Goal: Information Seeking & Learning: Understand process/instructions

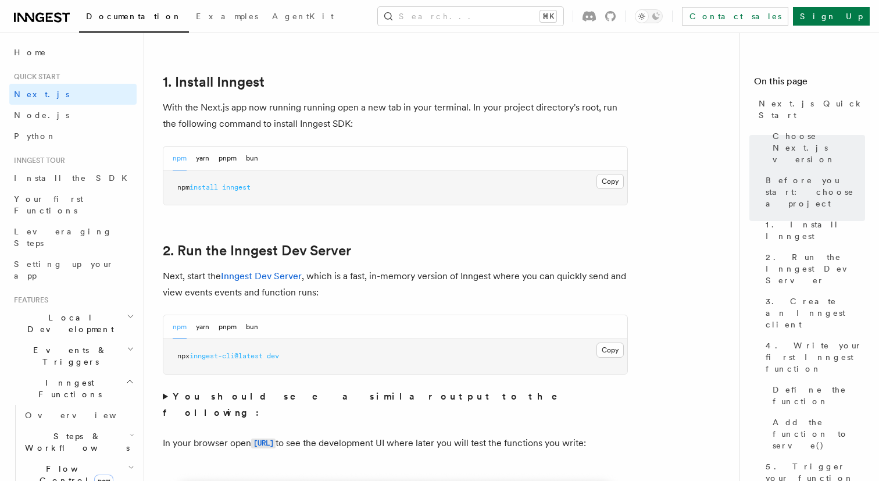
scroll to position [622, 0]
click at [227, 160] on button "pnpm" at bounding box center [227, 157] width 18 height 24
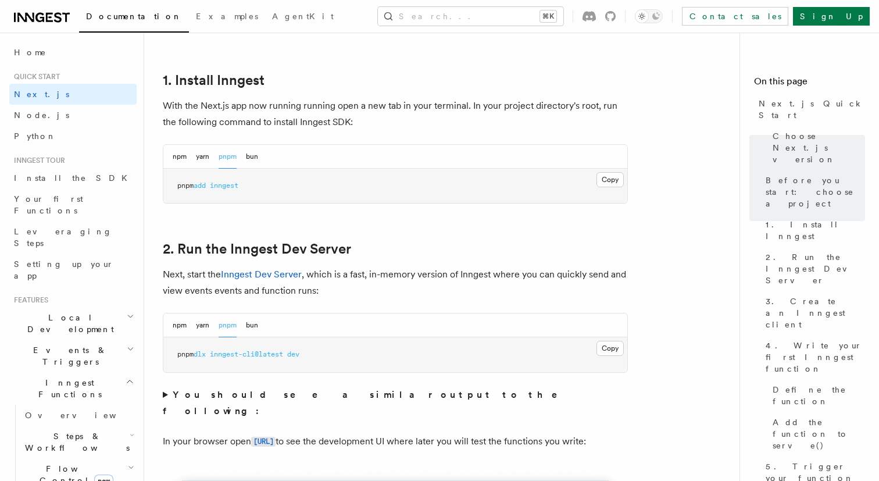
click at [218, 186] on span "inngest" at bounding box center [224, 185] width 28 height 8
copy article "pnpm add inngest"
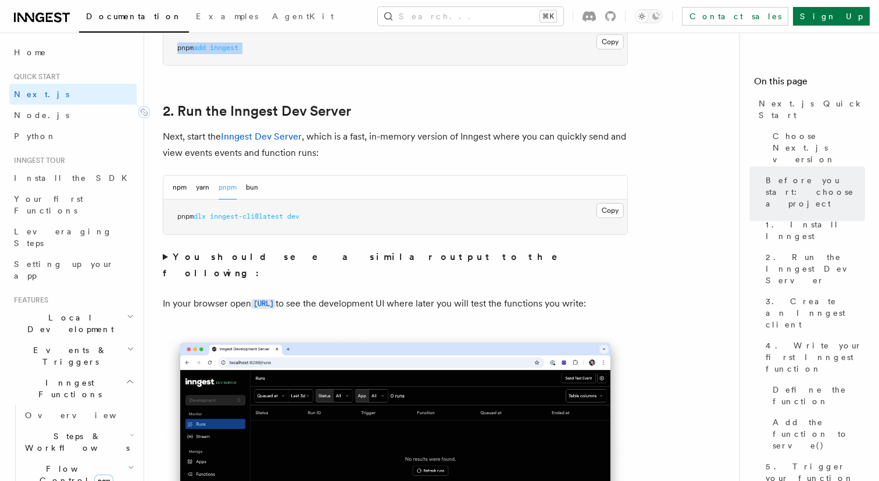
scroll to position [761, 0]
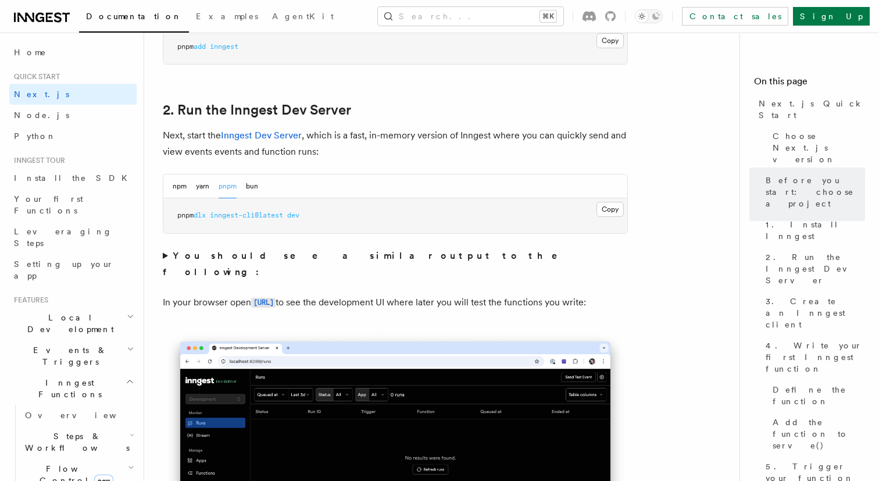
click at [248, 216] on span "inngest-cli@latest" at bounding box center [246, 215] width 73 height 8
copy div "pnpm dlx inngest-cli@latest dev"
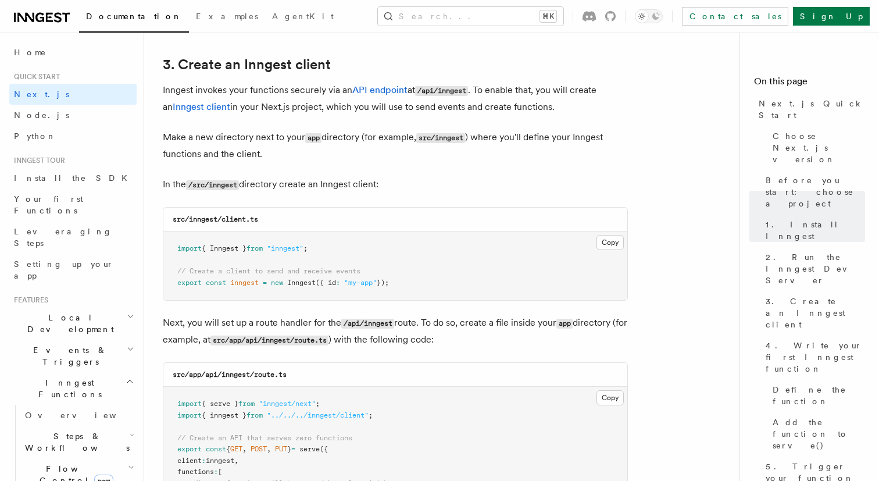
scroll to position [1370, 0]
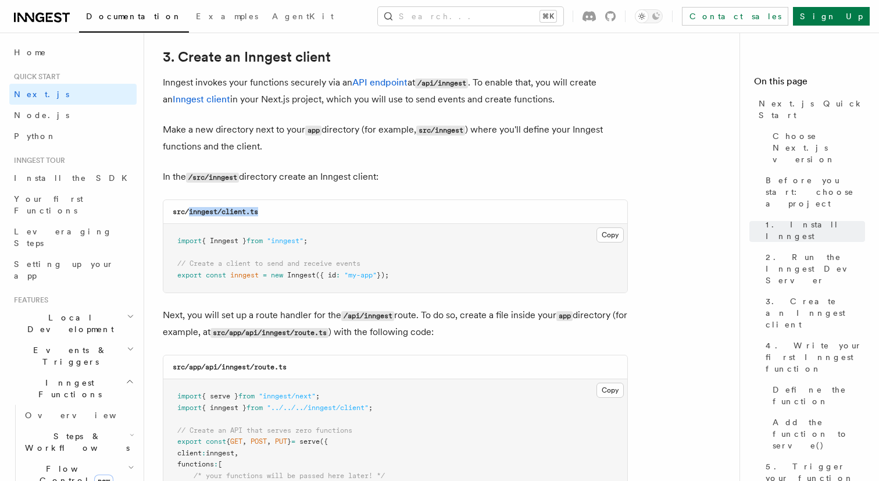
drag, startPoint x: 191, startPoint y: 211, endPoint x: 278, endPoint y: 212, distance: 87.2
click at [278, 212] on div "src/inngest/client.ts" at bounding box center [395, 212] width 464 height 24
copy code "inngest/client.ts"
drag, startPoint x: 402, startPoint y: 274, endPoint x: 178, endPoint y: 244, distance: 225.7
click at [177, 244] on pre "import { Inngest } from "inngest" ; // Create a client to send and receive even…" at bounding box center [395, 258] width 464 height 69
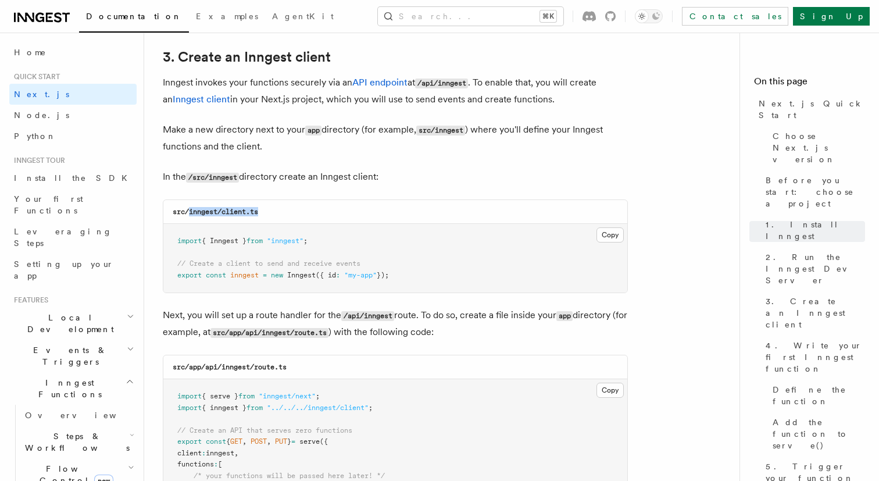
copy code "import { Inngest } from "inngest" ; // Create a client to send and receive even…"
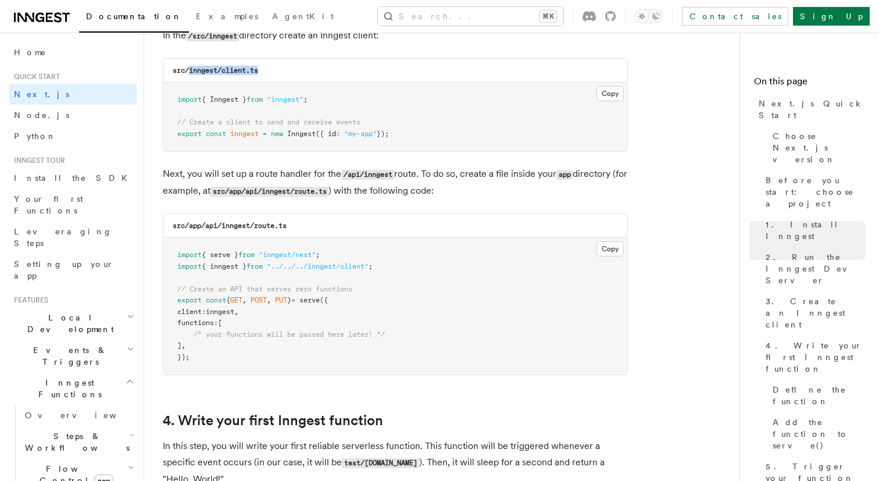
scroll to position [1540, 0]
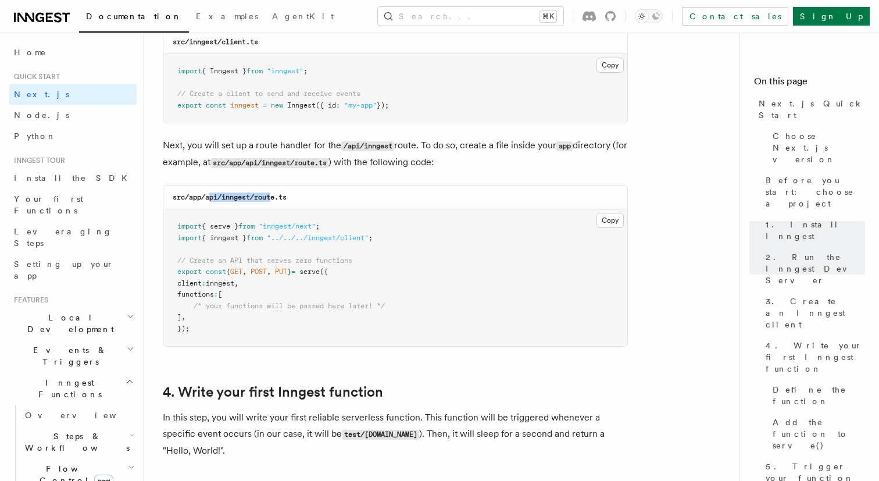
drag, startPoint x: 208, startPoint y: 200, endPoint x: 273, endPoint y: 199, distance: 64.5
click at [273, 199] on code "src/app/api/inngest/route.ts" at bounding box center [230, 197] width 114 height 8
drag, startPoint x: 207, startPoint y: 200, endPoint x: 288, endPoint y: 199, distance: 81.4
click at [286, 199] on code "src/app/api/inngest/route.ts" at bounding box center [230, 197] width 114 height 8
copy code "api/inngest/route.ts"
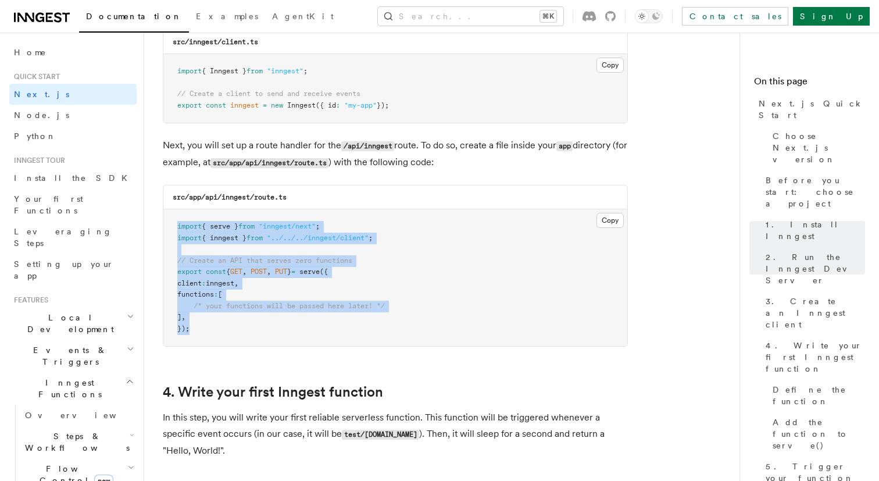
drag, startPoint x: 222, startPoint y: 332, endPoint x: 167, endPoint y: 231, distance: 115.2
click at [167, 231] on pre "import { serve } from "inngest/next" ; import { inngest } from "../../../innges…" at bounding box center [395, 277] width 464 height 137
copy code "import { serve } from "inngest/next" ; import { inngest } from "../../../innges…"
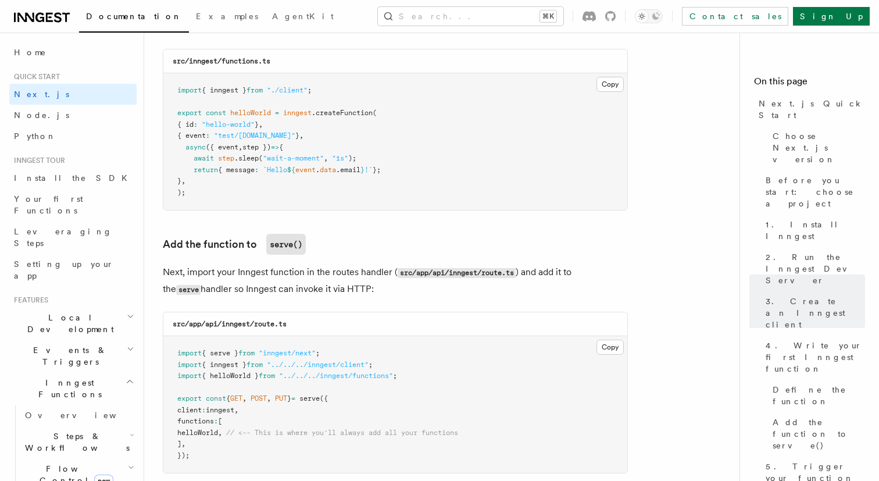
scroll to position [2106, 0]
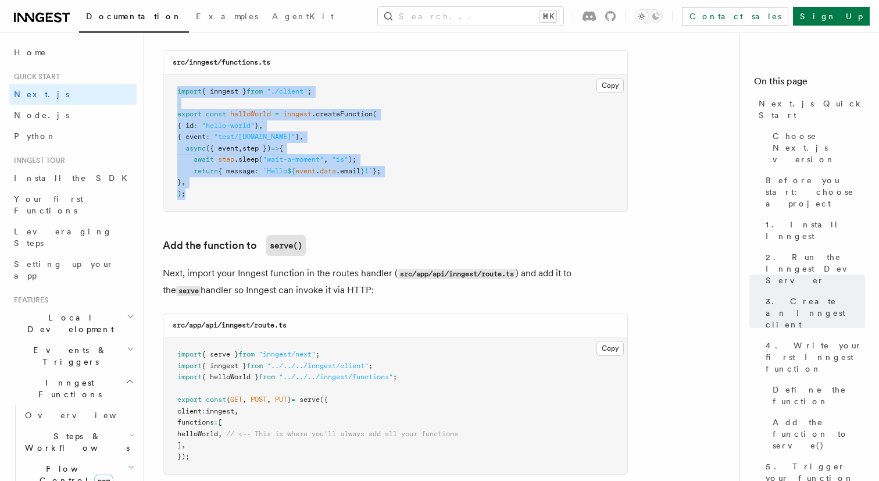
drag, startPoint x: 243, startPoint y: 205, endPoint x: 170, endPoint y: 87, distance: 138.8
click at [170, 87] on pre "import { inngest } from "./client" ; export const helloWorld = inngest .createF…" at bounding box center [395, 142] width 464 height 137
copy code "import { inngest } from "./client" ; export const helloWorld = inngest .createF…"
click at [459, 91] on pre "import { inngest } from "./client" ; export const helloWorld = inngest .createF…" at bounding box center [395, 142] width 464 height 137
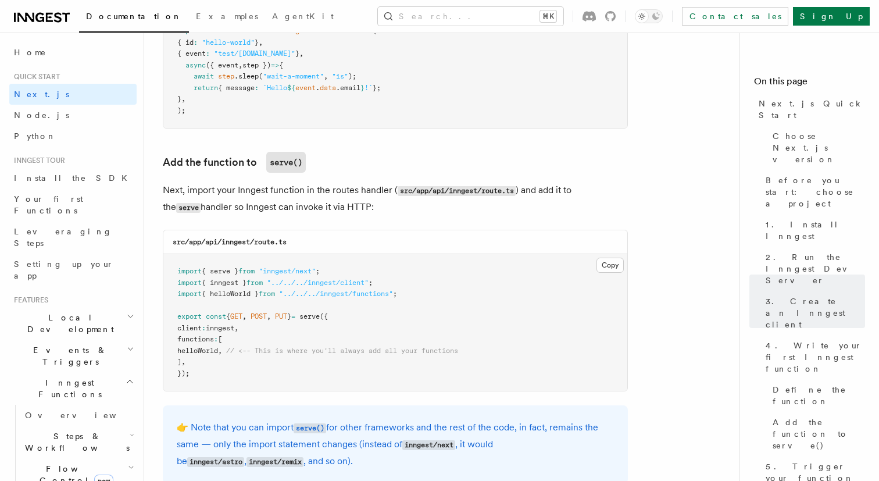
scroll to position [2191, 0]
